Goal: Task Accomplishment & Management: Use online tool/utility

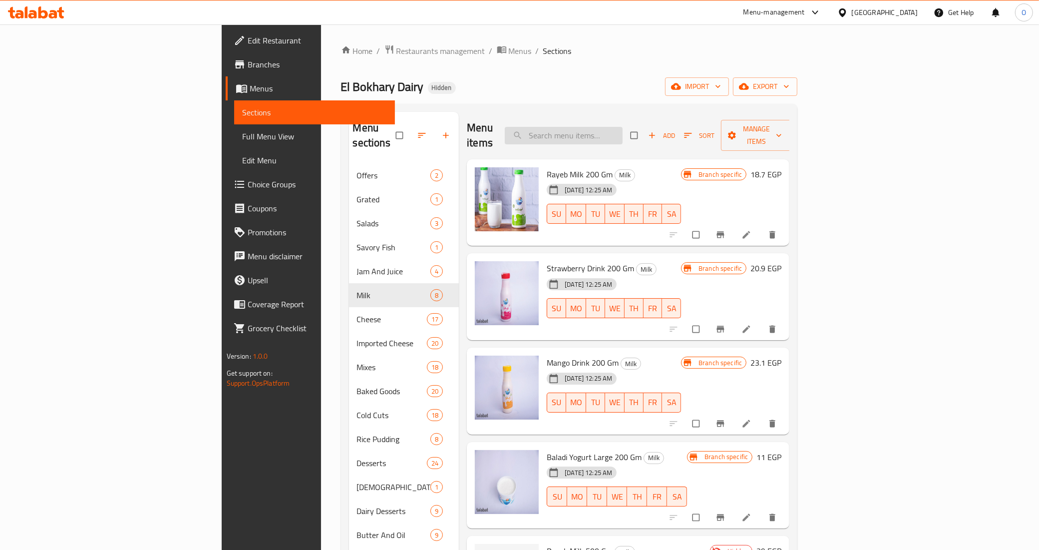
click at [622, 132] on input "search" at bounding box center [564, 135] width 118 height 17
paste input "1 kg of whole milk"
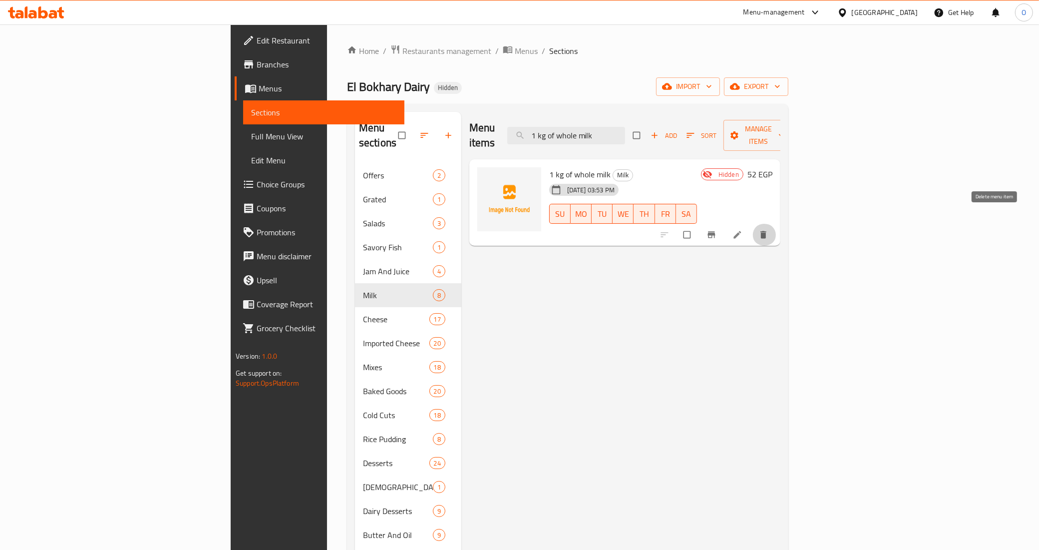
click at [766, 231] on icon "delete" at bounding box center [763, 234] width 6 height 7
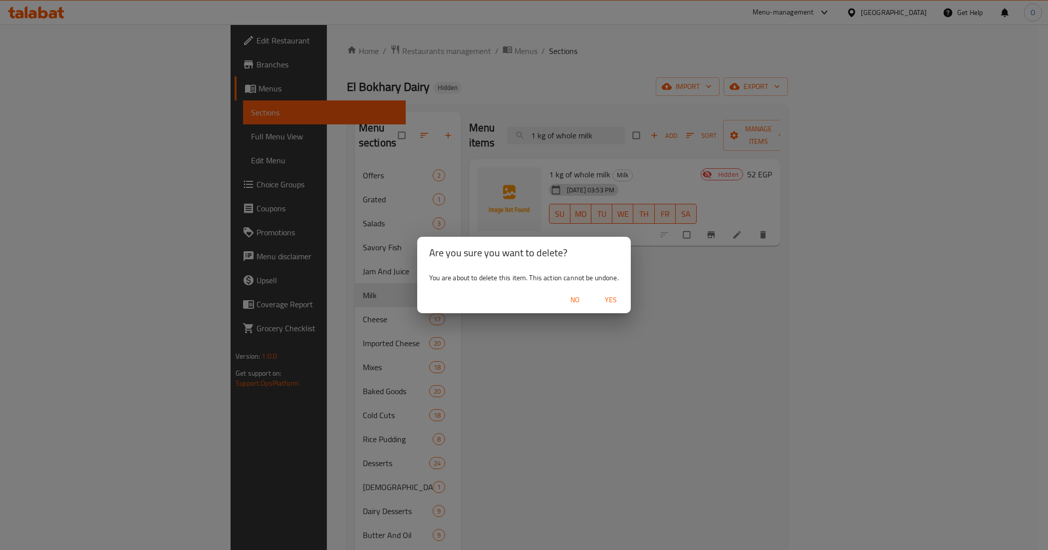
click at [612, 298] on span "Yes" at bounding box center [611, 300] width 24 height 12
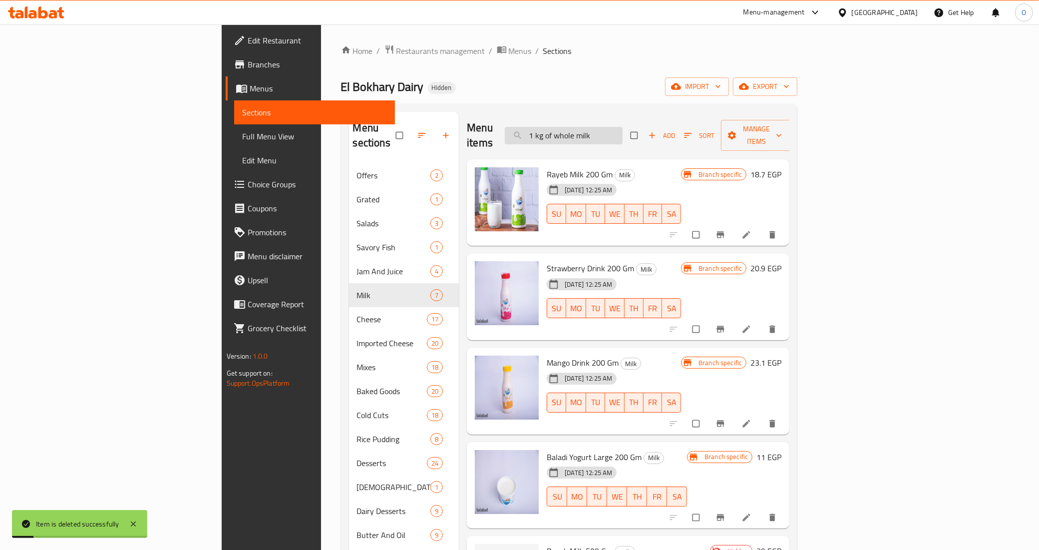
click at [622, 127] on input "1 kg of whole milk" at bounding box center [564, 135] width 118 height 17
paste input "Full Cream Pasteurized Milk 850g"
click at [622, 127] on input "1 kg of whole milk" at bounding box center [564, 135] width 118 height 17
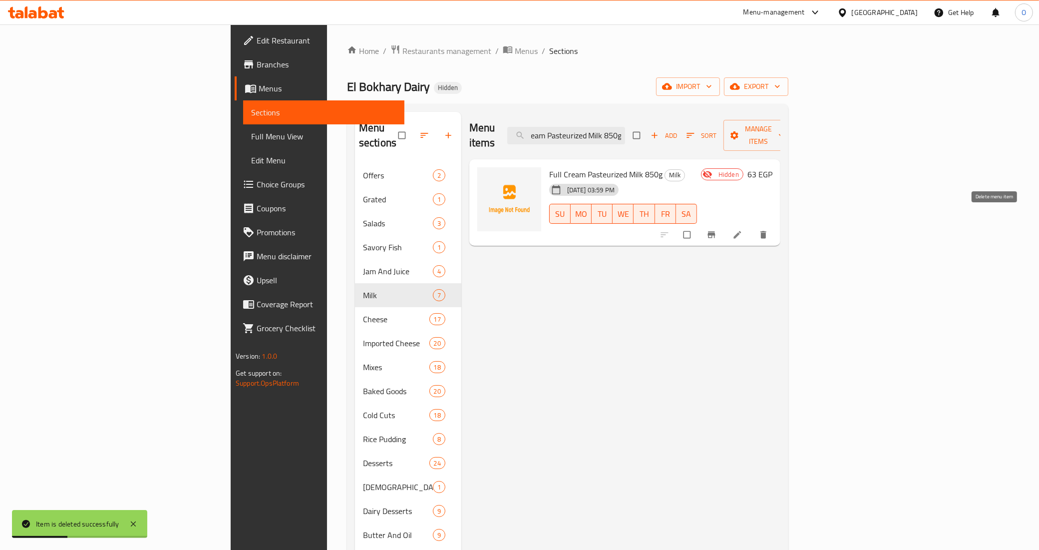
click at [766, 231] on icon "delete" at bounding box center [763, 234] width 6 height 7
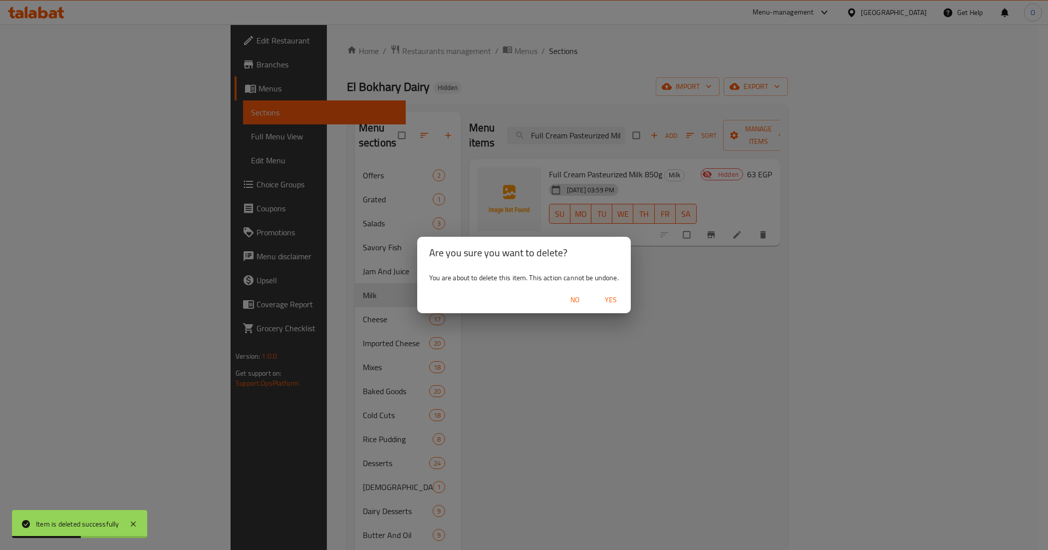
click at [610, 301] on span "Yes" at bounding box center [611, 300] width 24 height 12
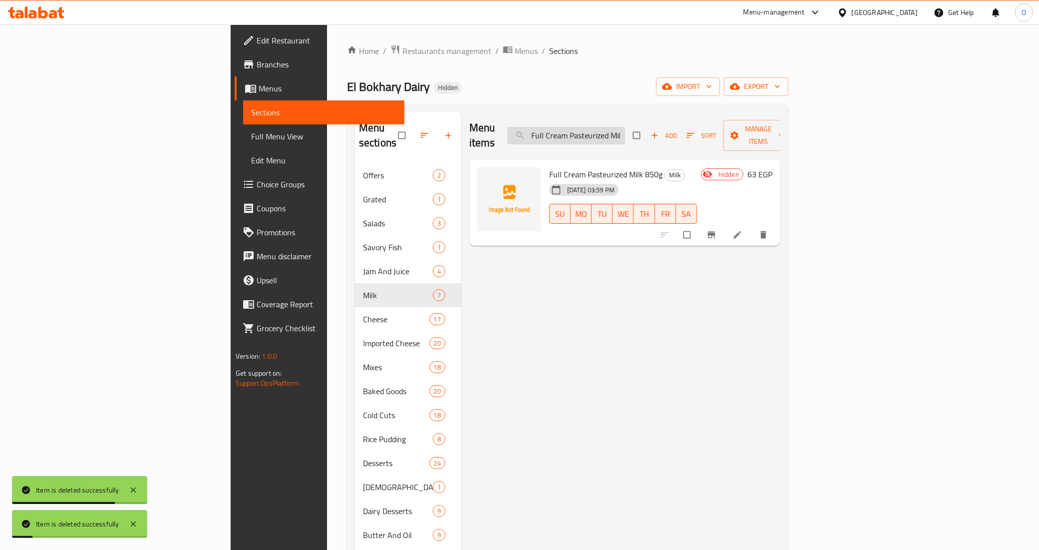
click at [625, 128] on input "Full Cream Pasteurized Milk 850g" at bounding box center [566, 135] width 118 height 17
paste input "Large Baladi yogurt 200 grams"
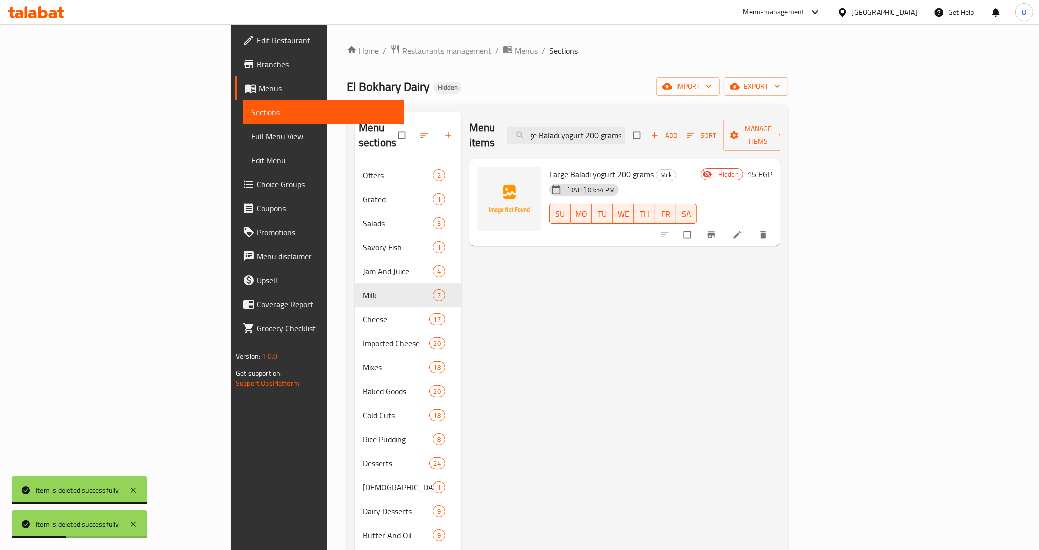
type input "Large Baladi yogurt 200 grams"
click at [768, 230] on icon "delete" at bounding box center [763, 235] width 10 height 10
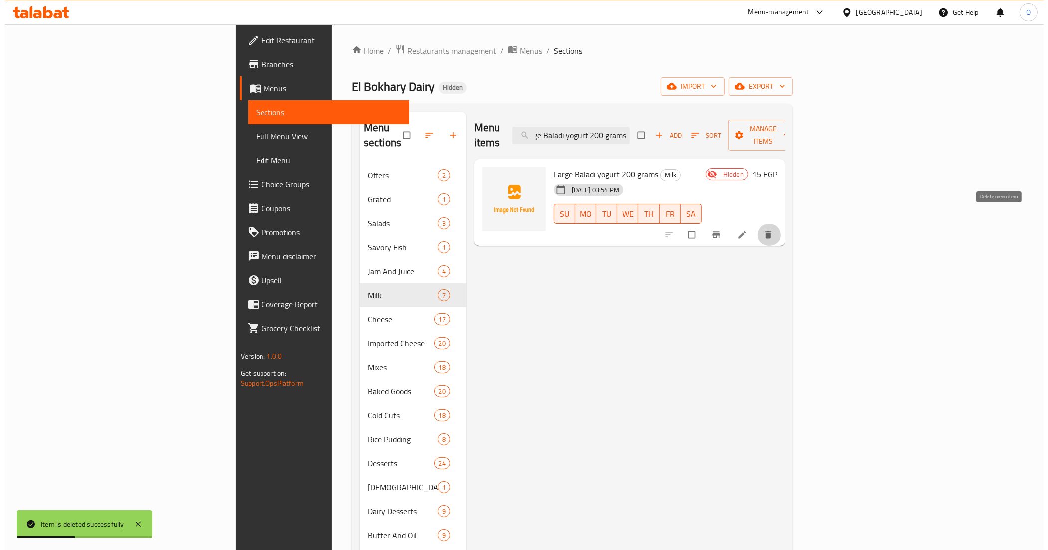
scroll to position [0, 0]
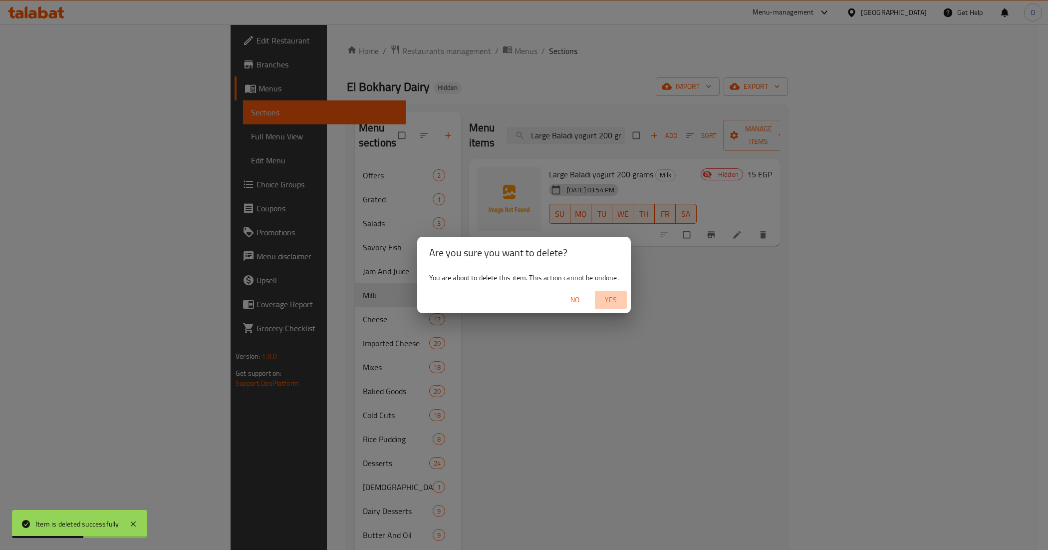
click at [615, 295] on span "Yes" at bounding box center [611, 300] width 24 height 12
